Goal: Task Accomplishment & Management: Complete application form

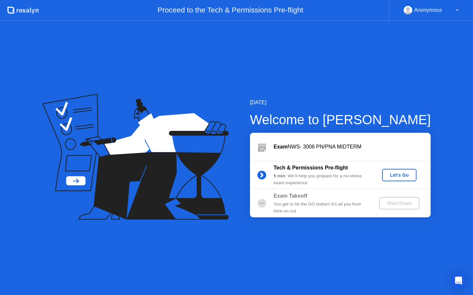
click at [386, 175] on div "Let's Go" at bounding box center [398, 175] width 29 height 5
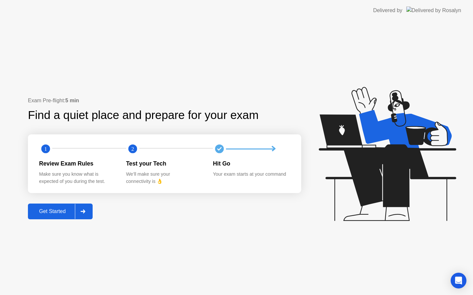
click at [64, 212] on div "Get Started" at bounding box center [52, 212] width 45 height 6
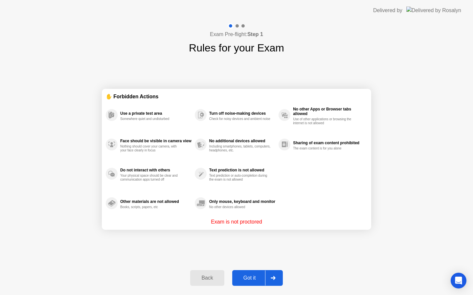
click at [256, 277] on div "Got it" at bounding box center [249, 278] width 31 height 6
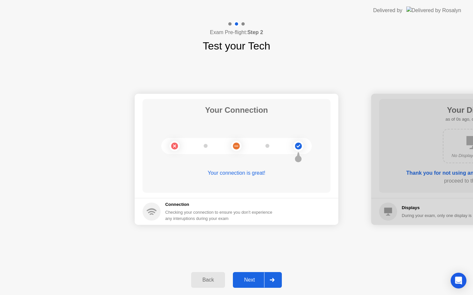
click at [256, 277] on div "Next" at bounding box center [249, 280] width 29 height 6
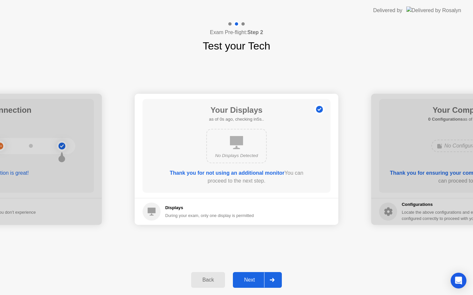
click at [256, 277] on div "Next" at bounding box center [249, 280] width 29 height 6
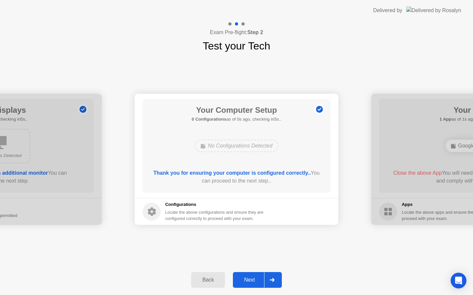
click at [256, 277] on div "Next" at bounding box center [249, 280] width 29 height 6
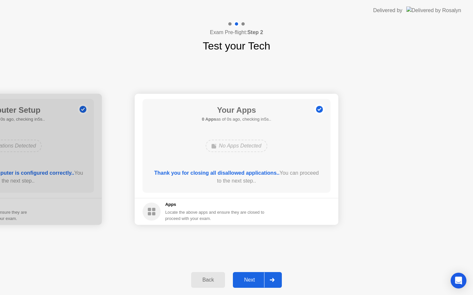
click at [250, 279] on div "Next" at bounding box center [249, 280] width 29 height 6
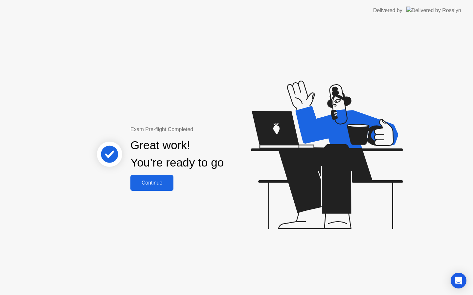
click at [154, 174] on div "Great work! You’re ready to go" at bounding box center [177, 155] width 177 height 42
click at [154, 183] on div "Continue" at bounding box center [151, 183] width 39 height 6
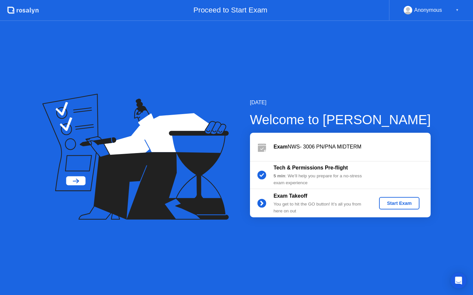
click at [388, 206] on div "Start Exam" at bounding box center [398, 203] width 35 height 5
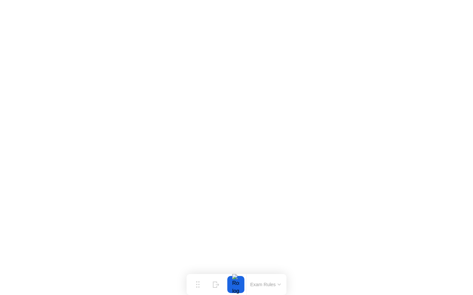
click at [274, 285] on button "Exam Rules" at bounding box center [265, 285] width 35 height 6
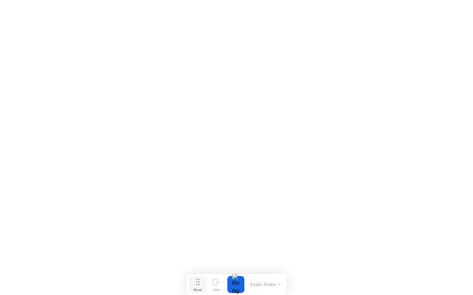
click at [199, 288] on div "Move" at bounding box center [197, 290] width 9 height 4
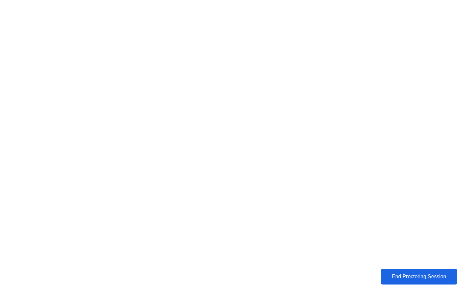
click at [415, 274] on div "End Proctoring Session" at bounding box center [418, 277] width 73 height 6
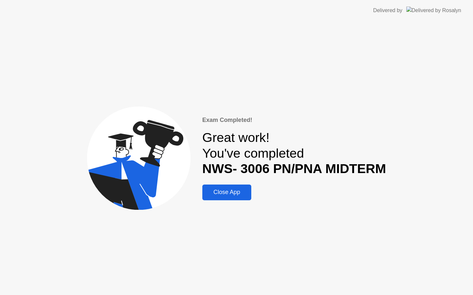
click at [232, 199] on button "Close App" at bounding box center [226, 193] width 49 height 16
